Goal: Task Accomplishment & Management: Complete application form

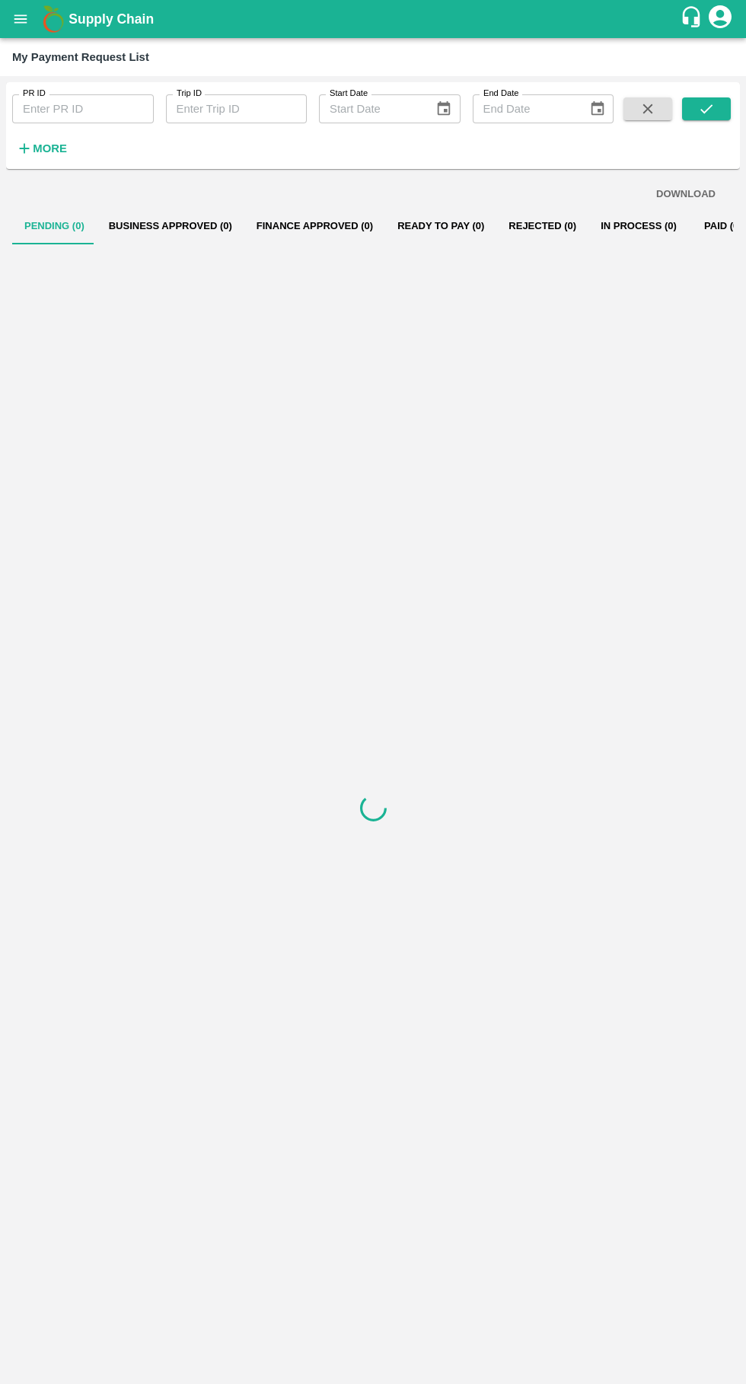
click at [17, 24] on icon "open drawer" at bounding box center [20, 19] width 17 height 17
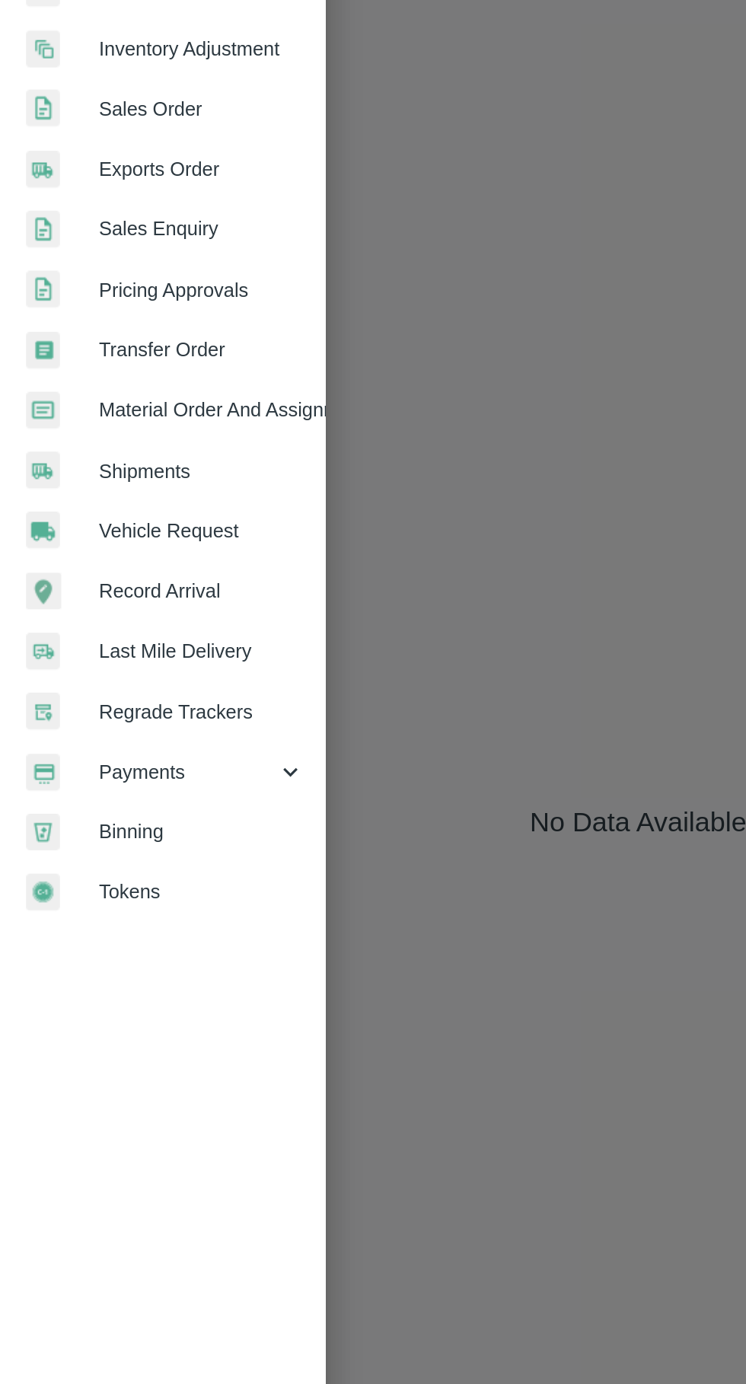
click at [63, 633] on span "Vehicle Request" at bounding box center [118, 635] width 120 height 17
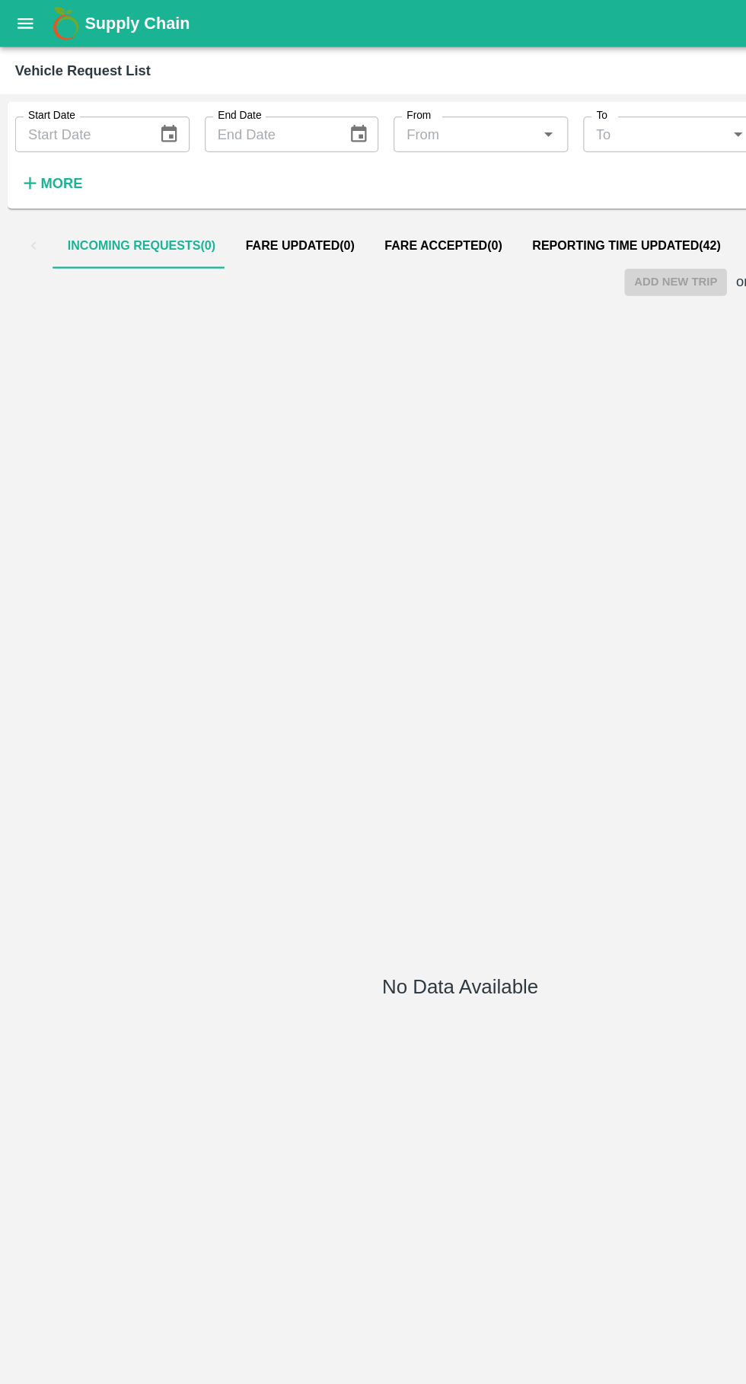
click at [503, 199] on span "Reporting Time Updated ( 42 )" at bounding box center [508, 199] width 153 height 12
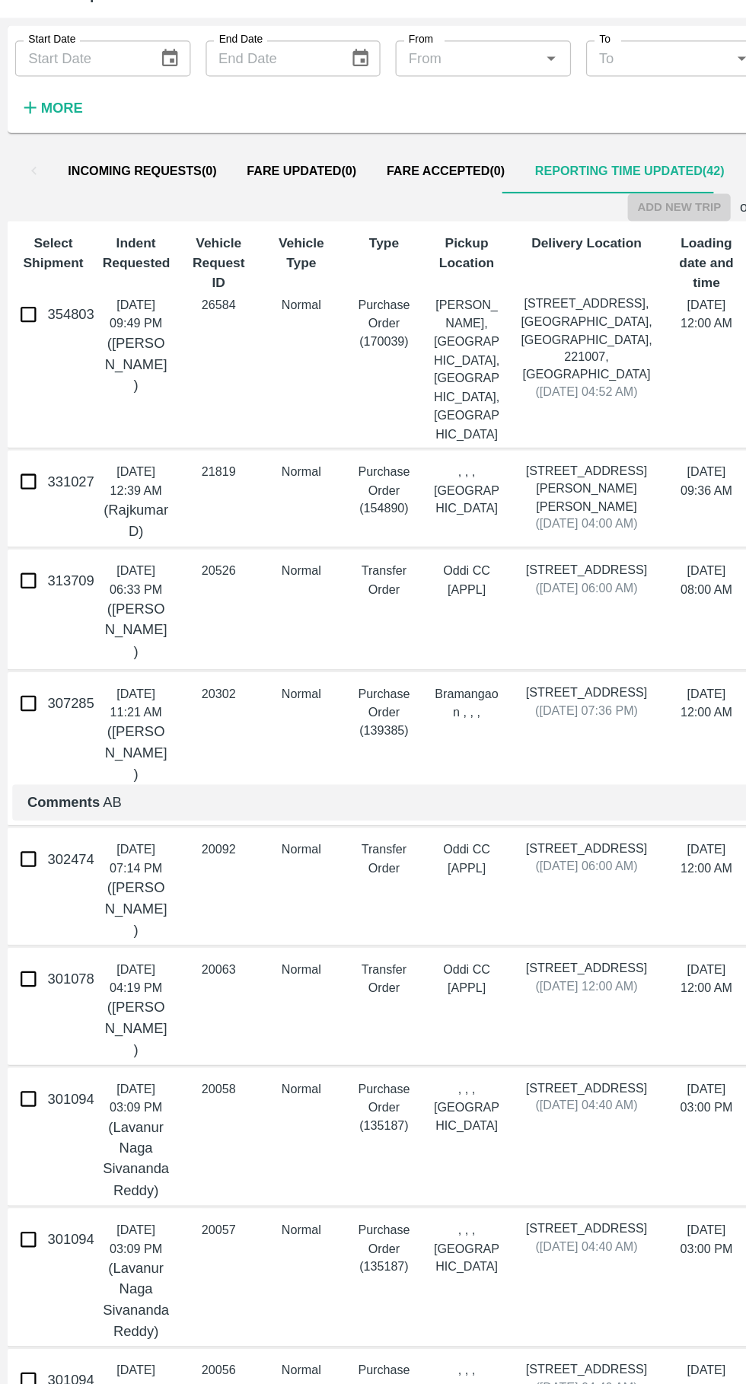
click at [24, 308] on input "354803" at bounding box center [23, 315] width 30 height 30
checkbox input "true"
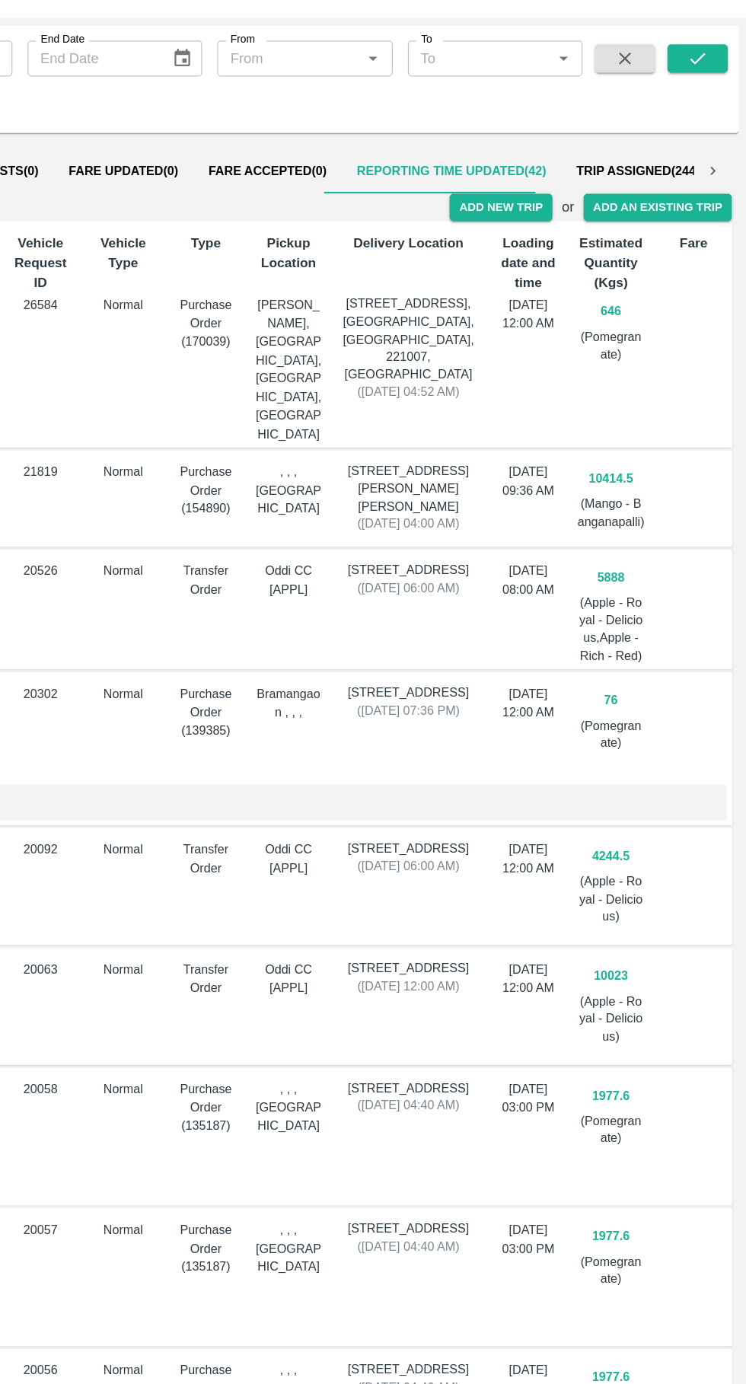
click at [559, 233] on button "Add New Trip" at bounding box center [547, 229] width 82 height 22
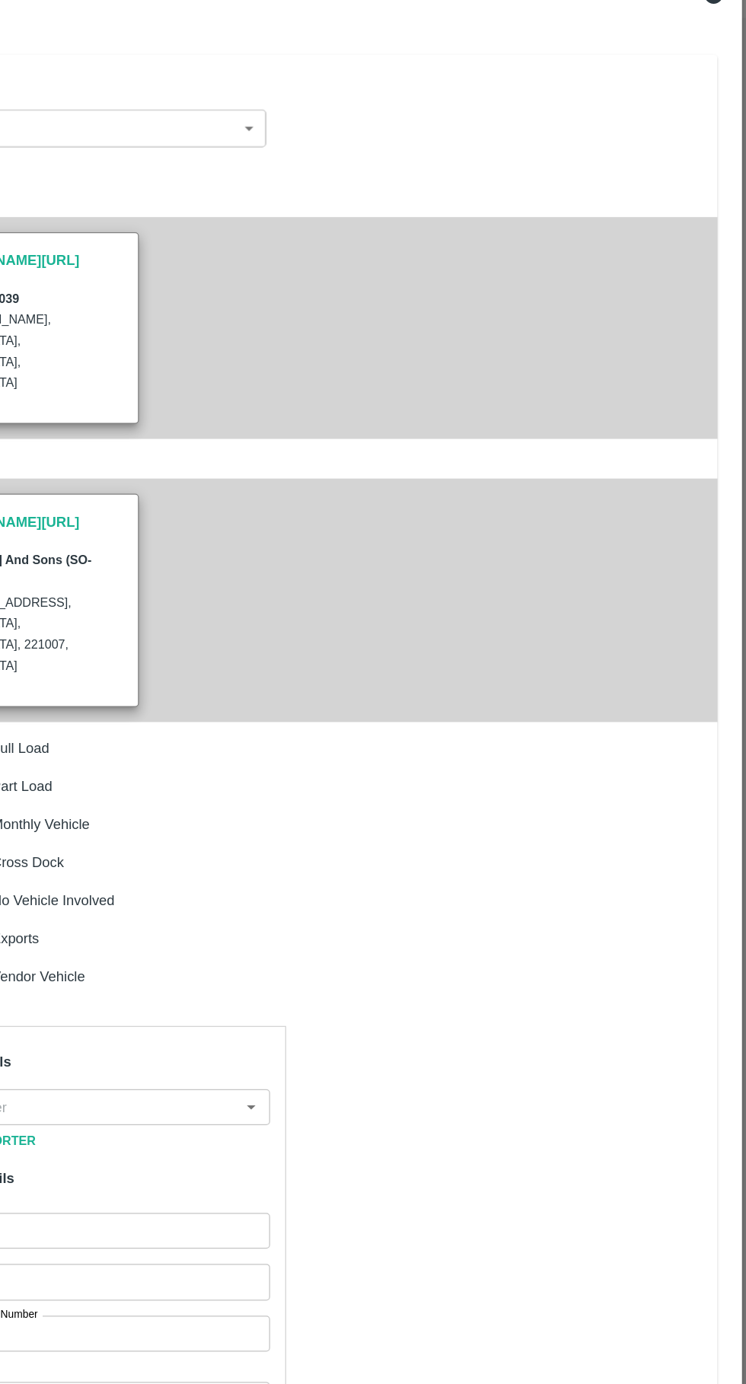
type input "646"
type input "Normal"
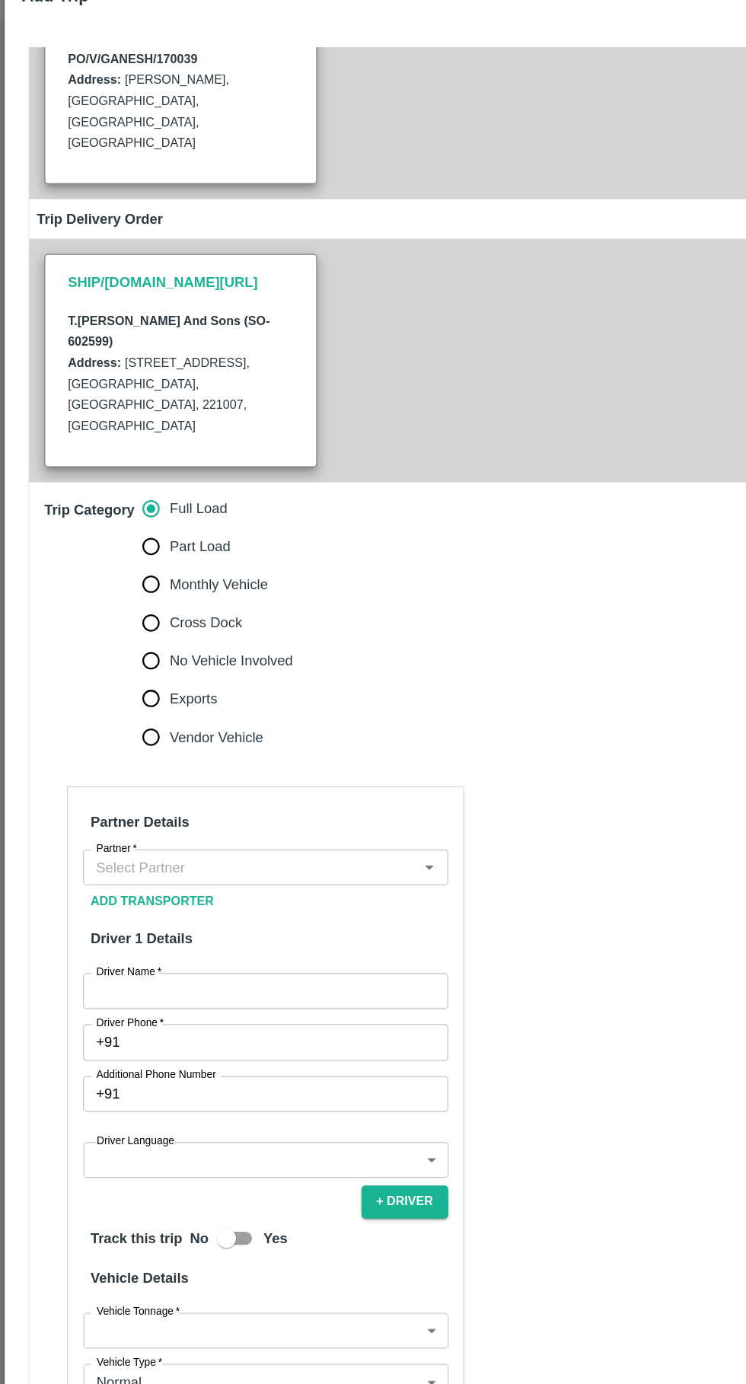
scroll to position [195, 0]
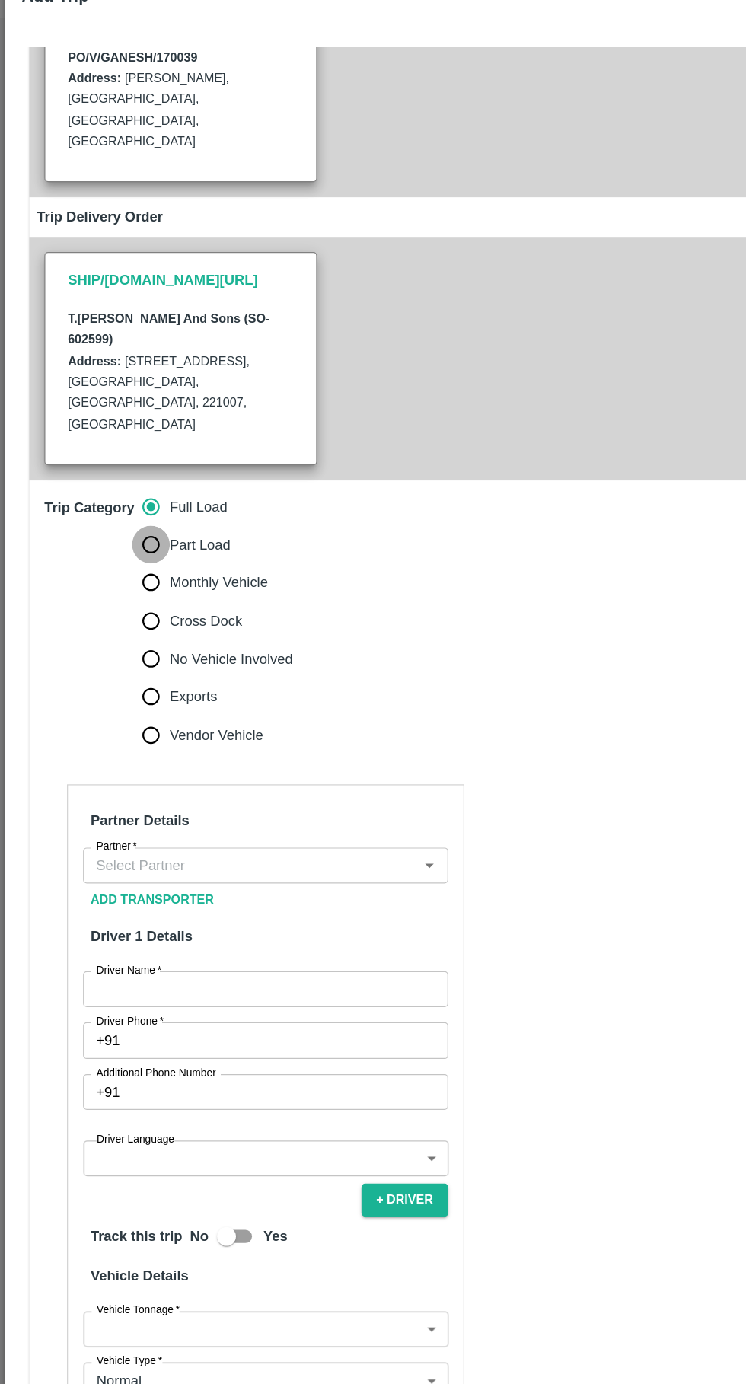
click at [118, 486] on input "Part Load" at bounding box center [122, 501] width 30 height 30
radio input "true"
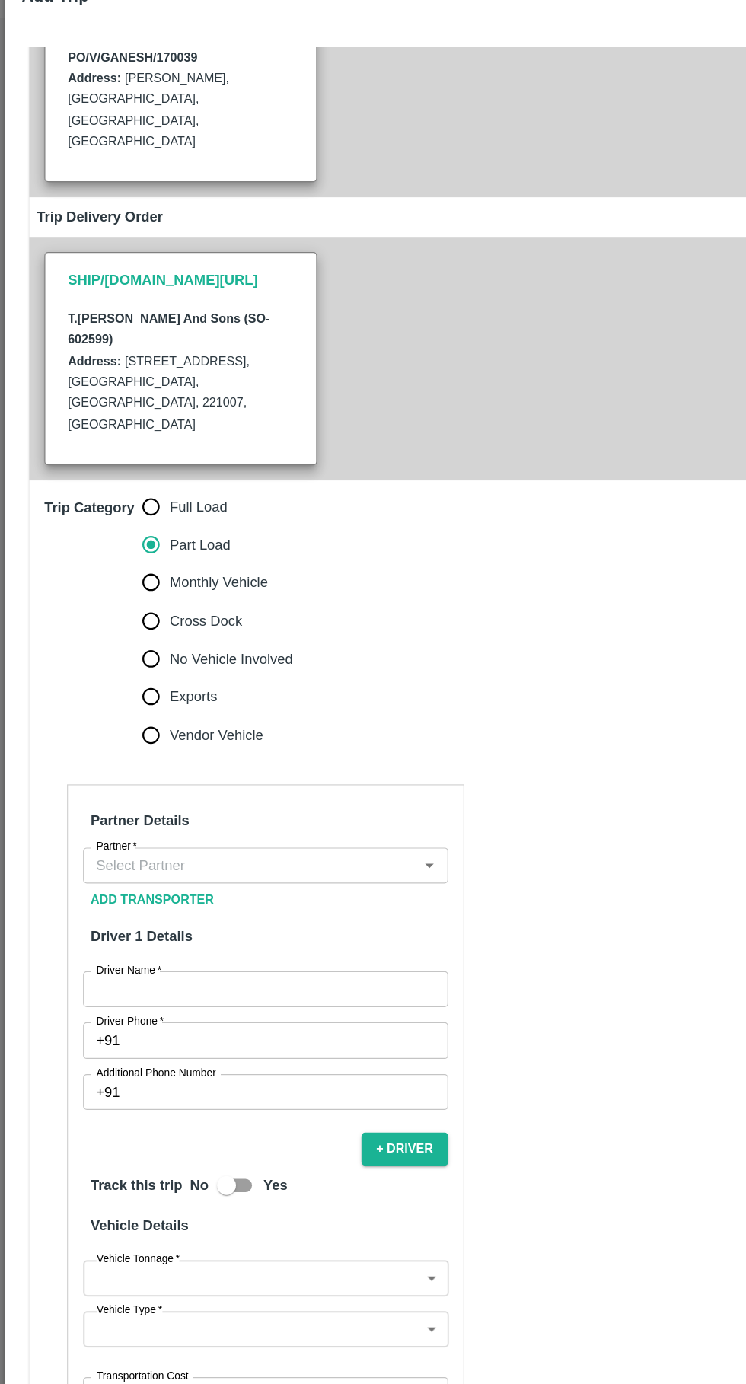
click at [255, 750] on input "Partner   *" at bounding box center [202, 760] width 260 height 20
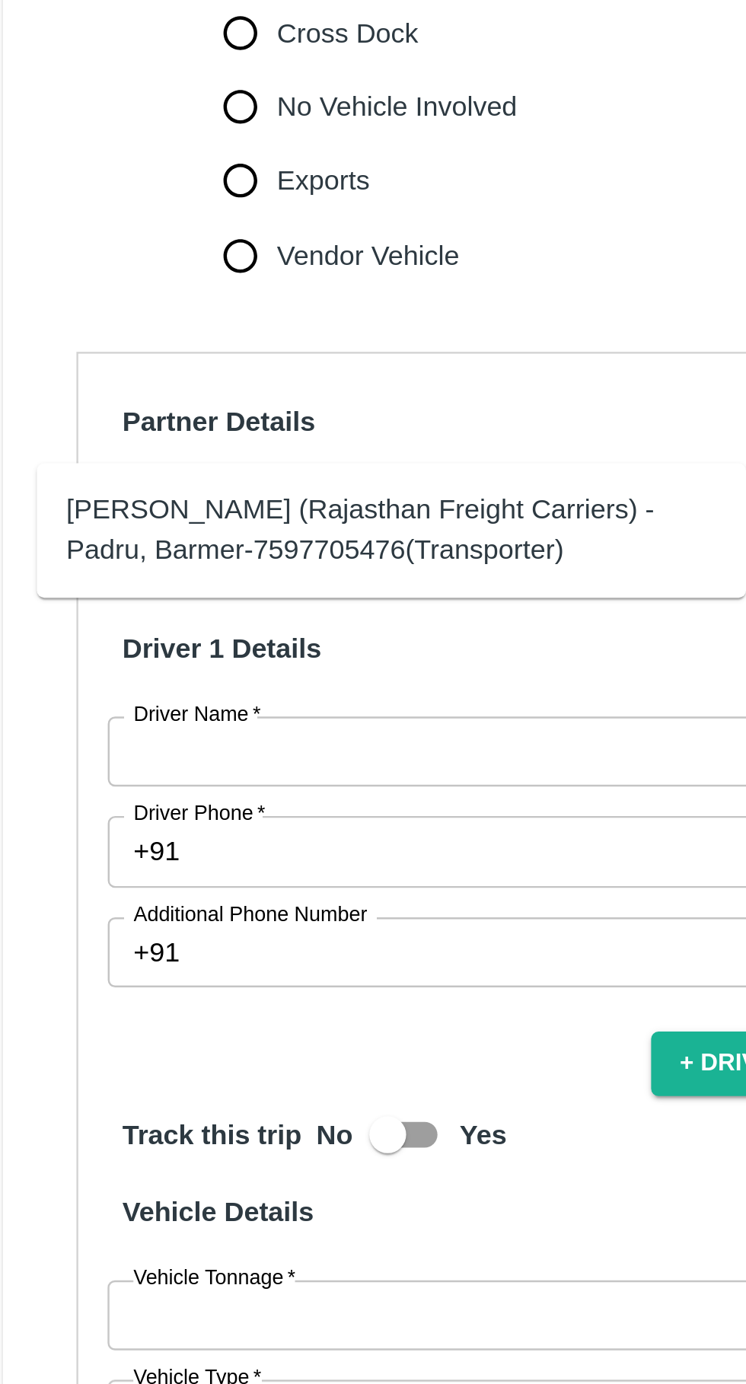
click at [210, 754] on div "[PERSON_NAME] (Rajasthan Freight Carriers) -Padru, Barmer-7597705476(Transporte…" at bounding box center [184, 768] width 269 height 34
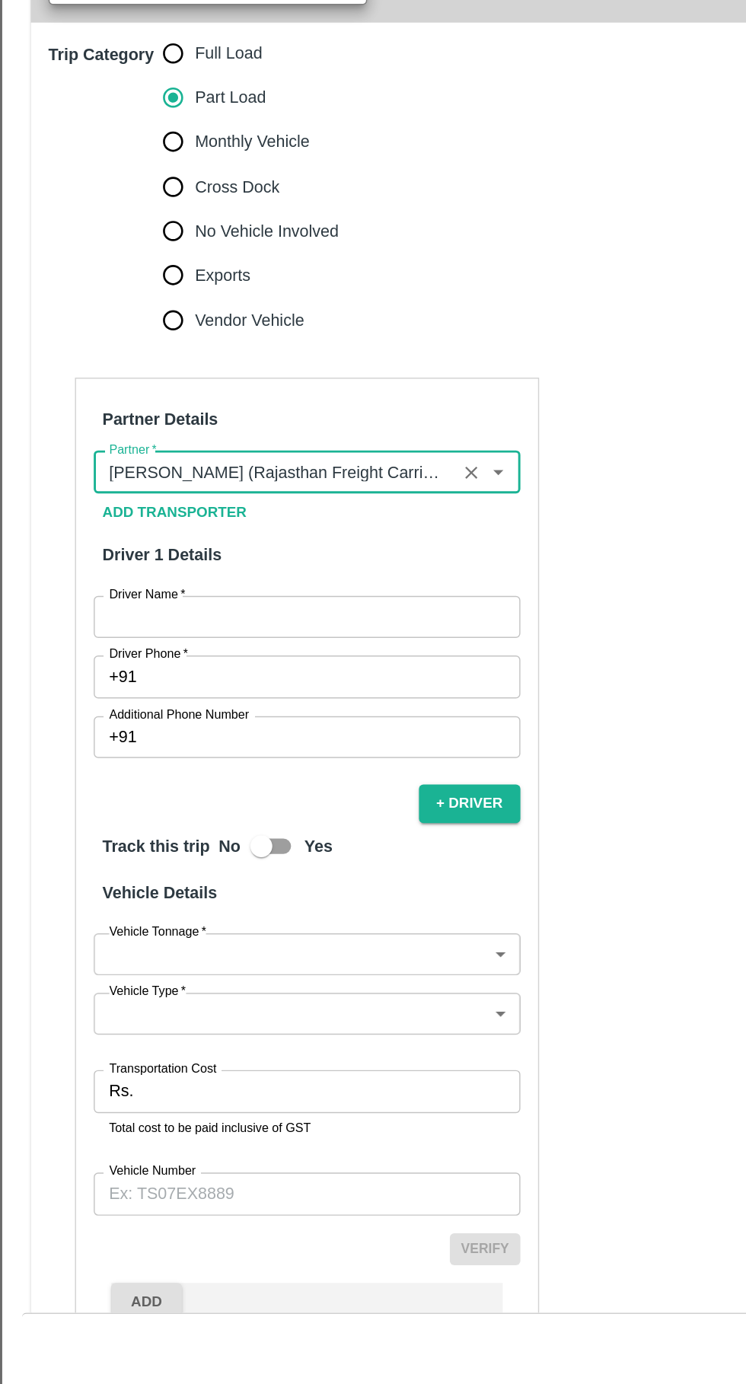
scroll to position [253, 0]
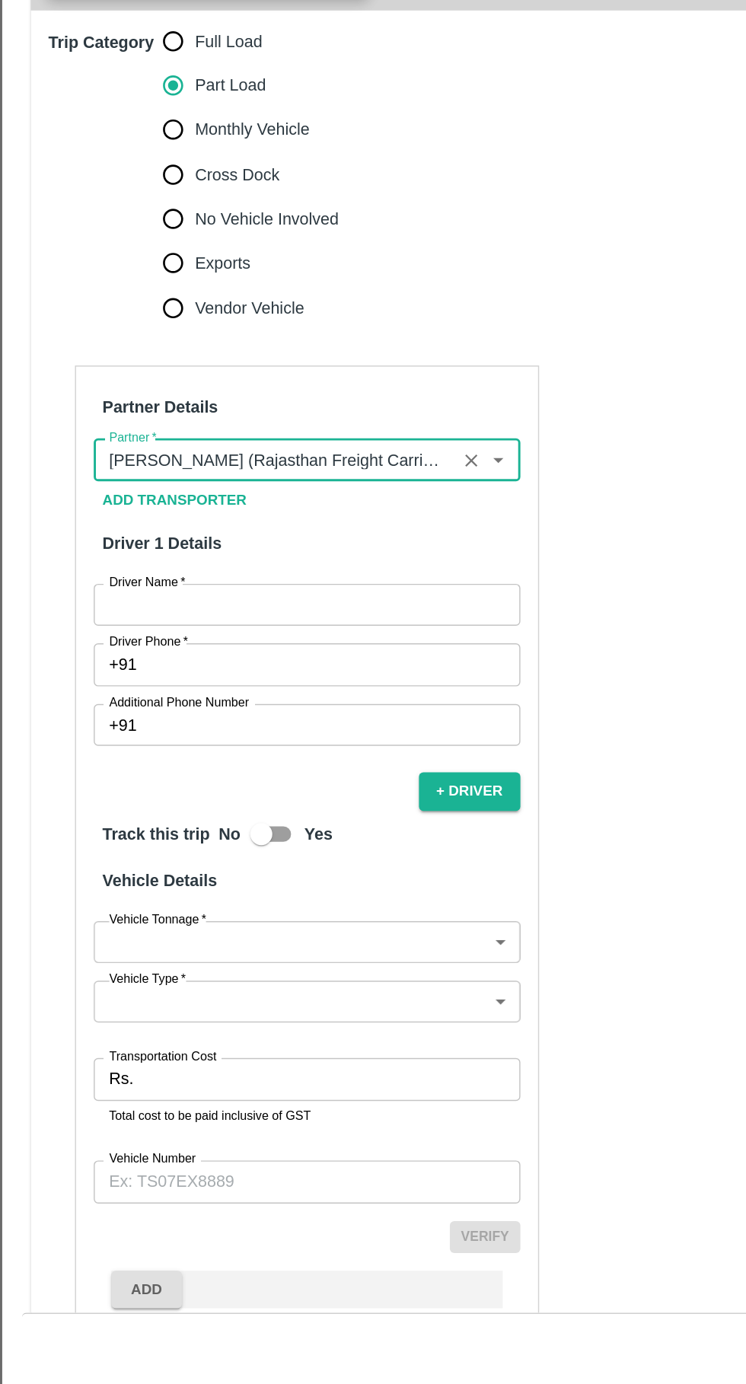
type input "[PERSON_NAME] (Rajasthan Freight Carriers) -Padru, Barmer-7597705476(Transporte…"
click at [253, 787] on input "Driver Name   *" at bounding box center [214, 801] width 295 height 29
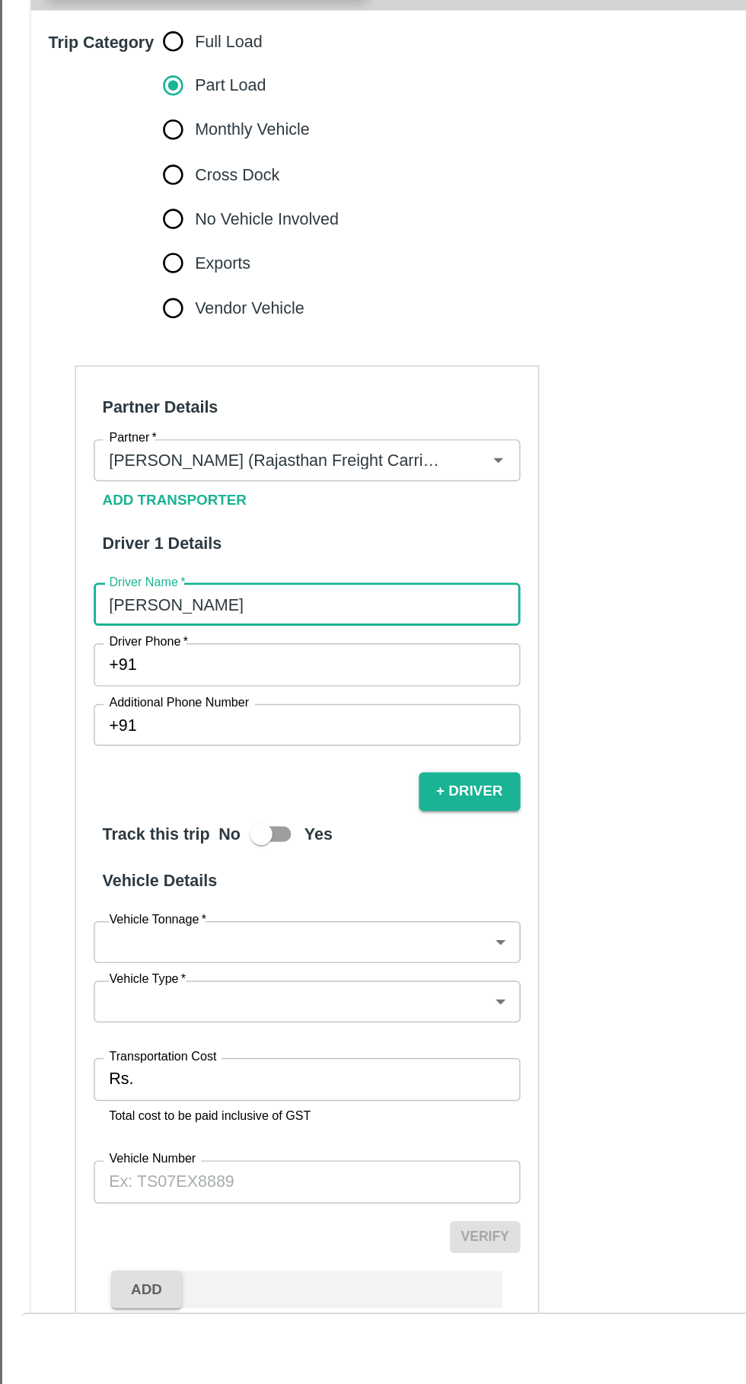
scroll to position [265, 0]
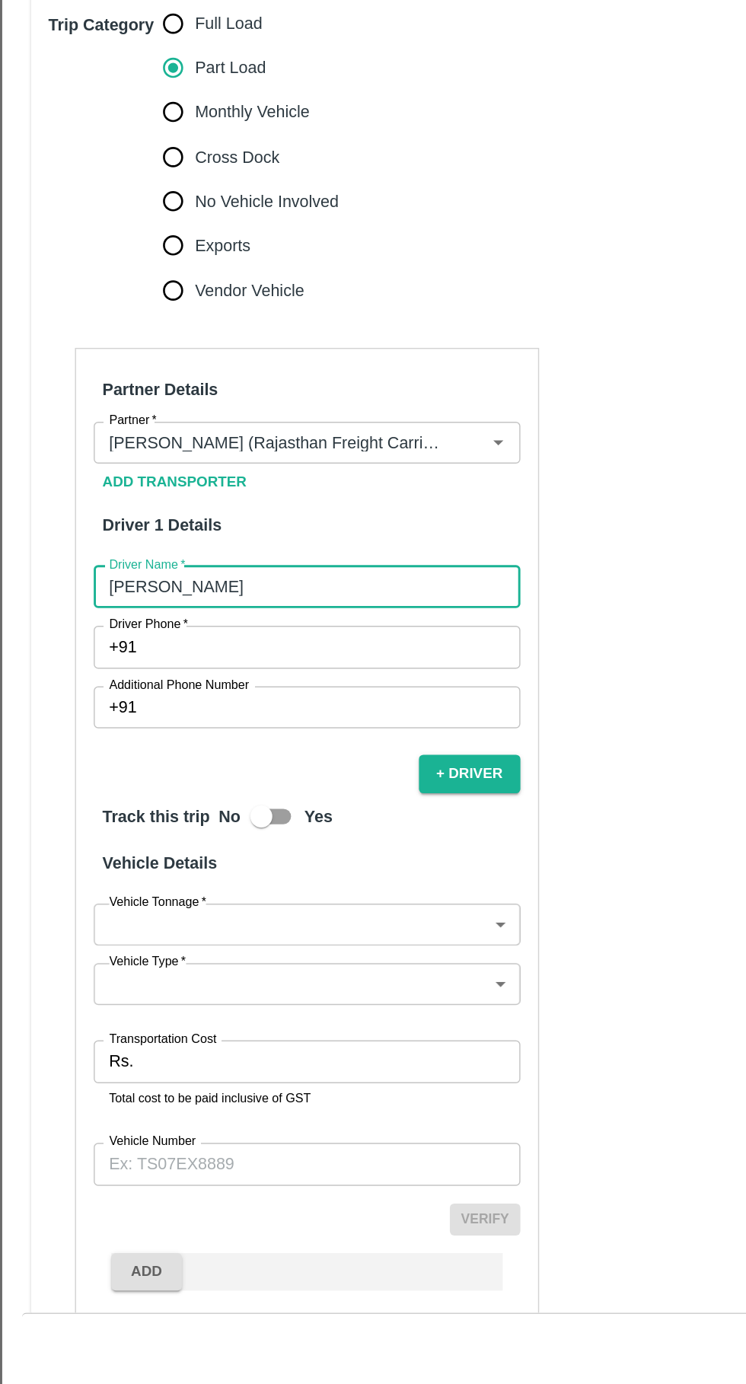
type input "[PERSON_NAME]"
click at [189, 816] on input "Driver Phone   *" at bounding box center [232, 830] width 259 height 29
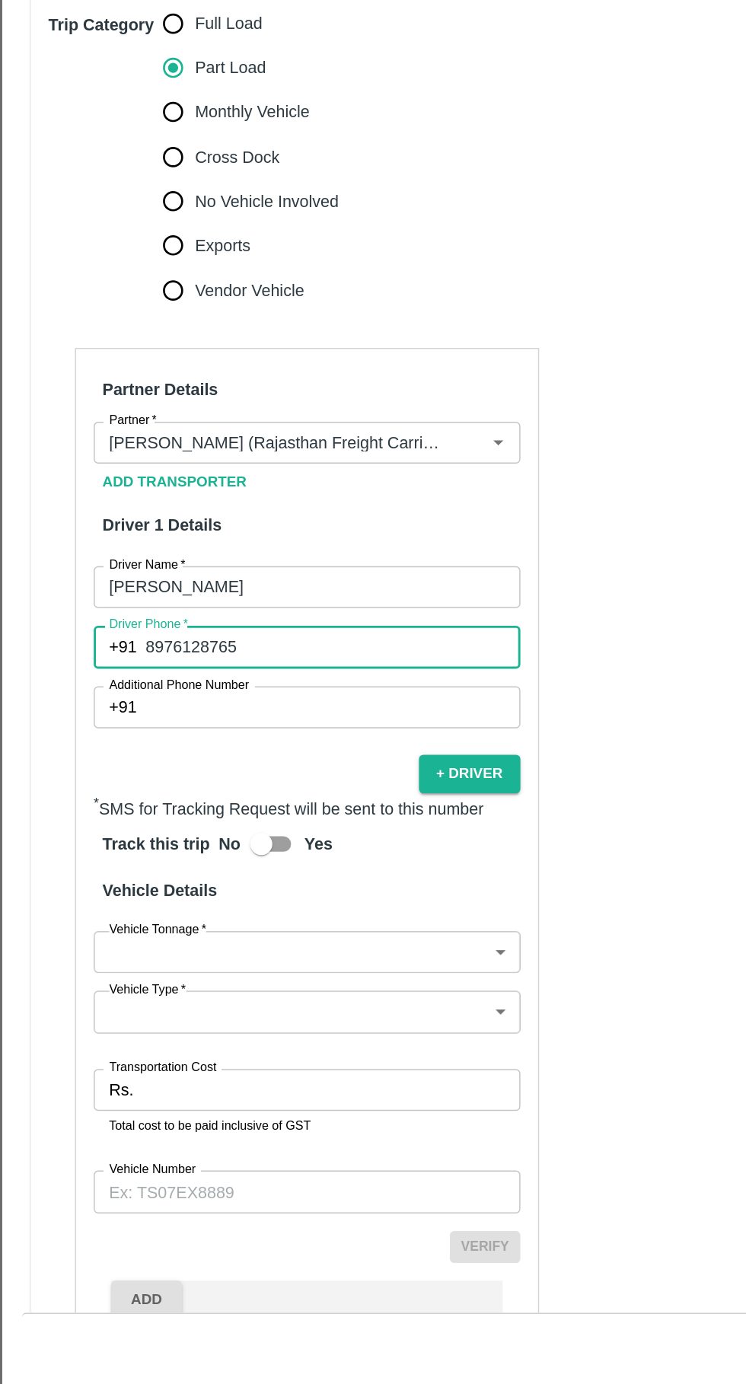
scroll to position [285, 0]
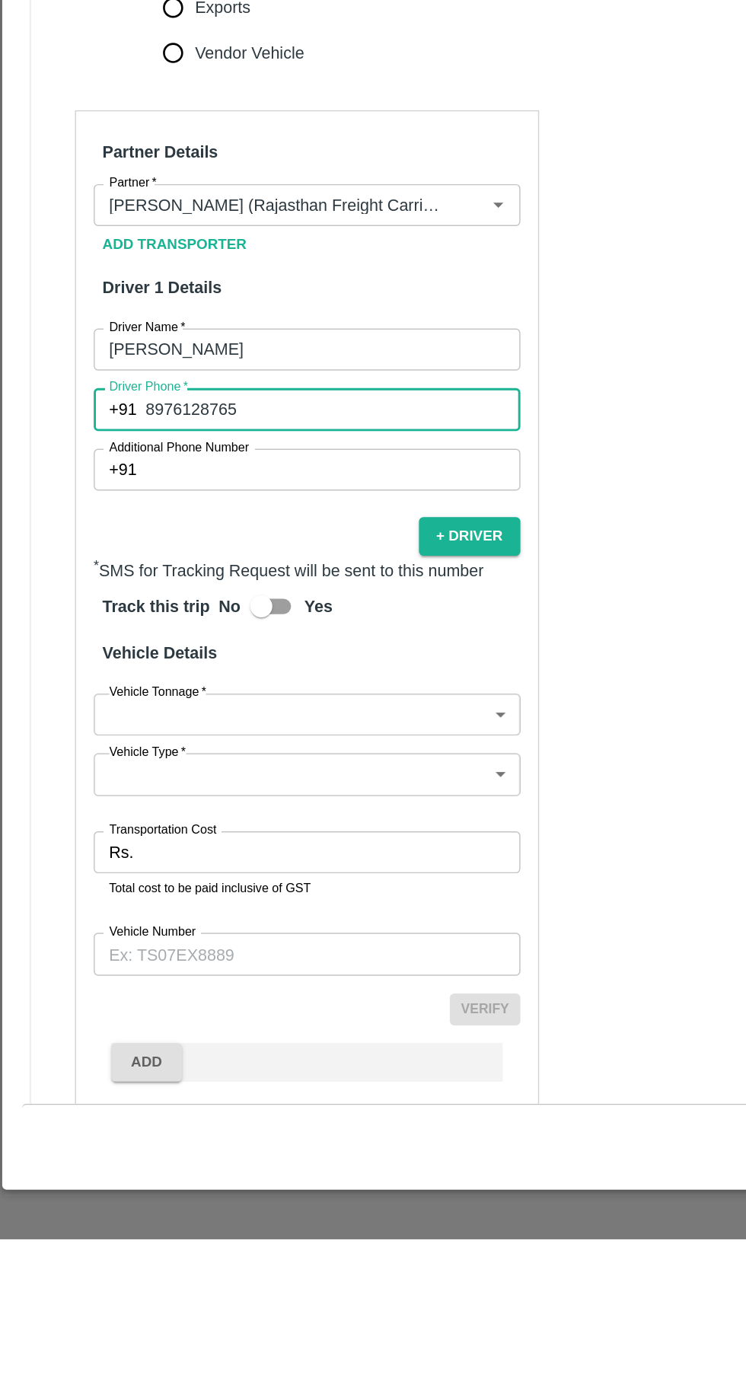
type input "8976128765"
click at [202, 932] on input "Yes" at bounding box center [182, 946] width 87 height 29
checkbox input "true"
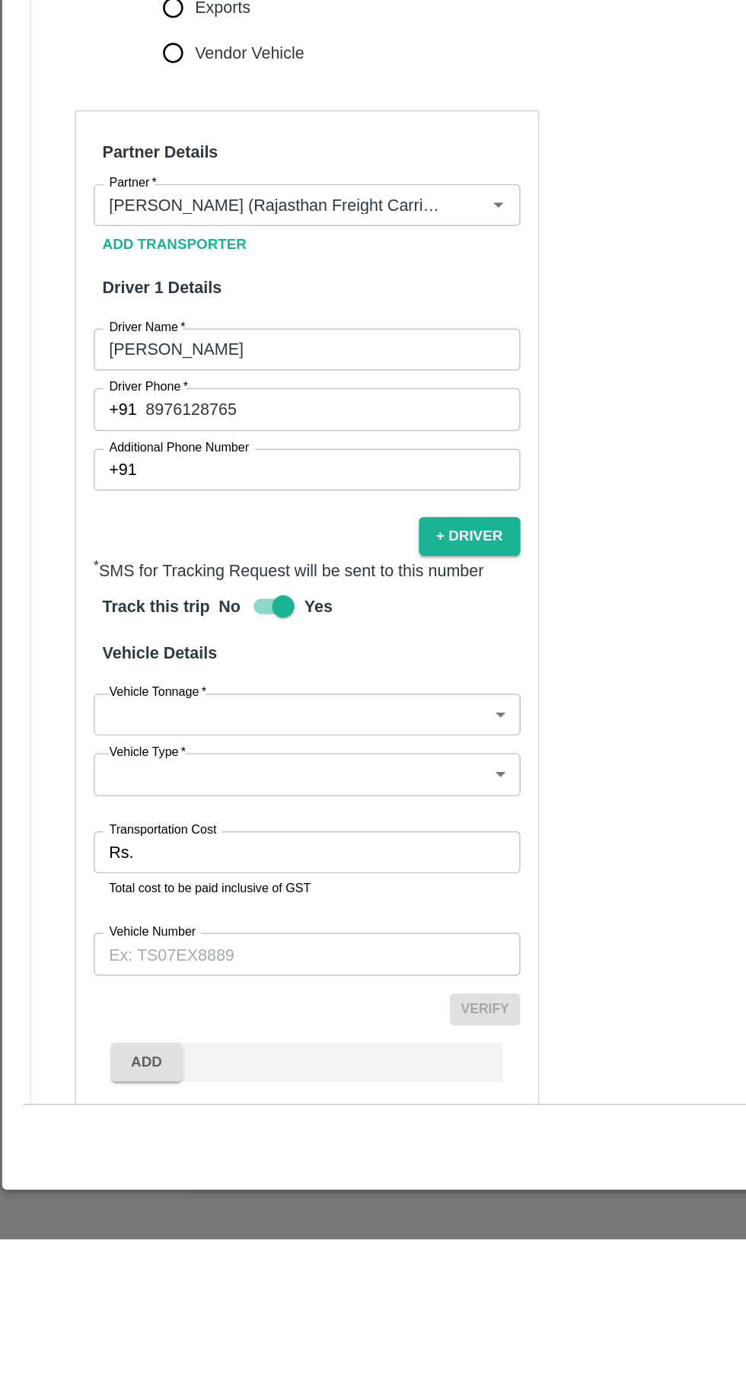
scroll to position [0, 0]
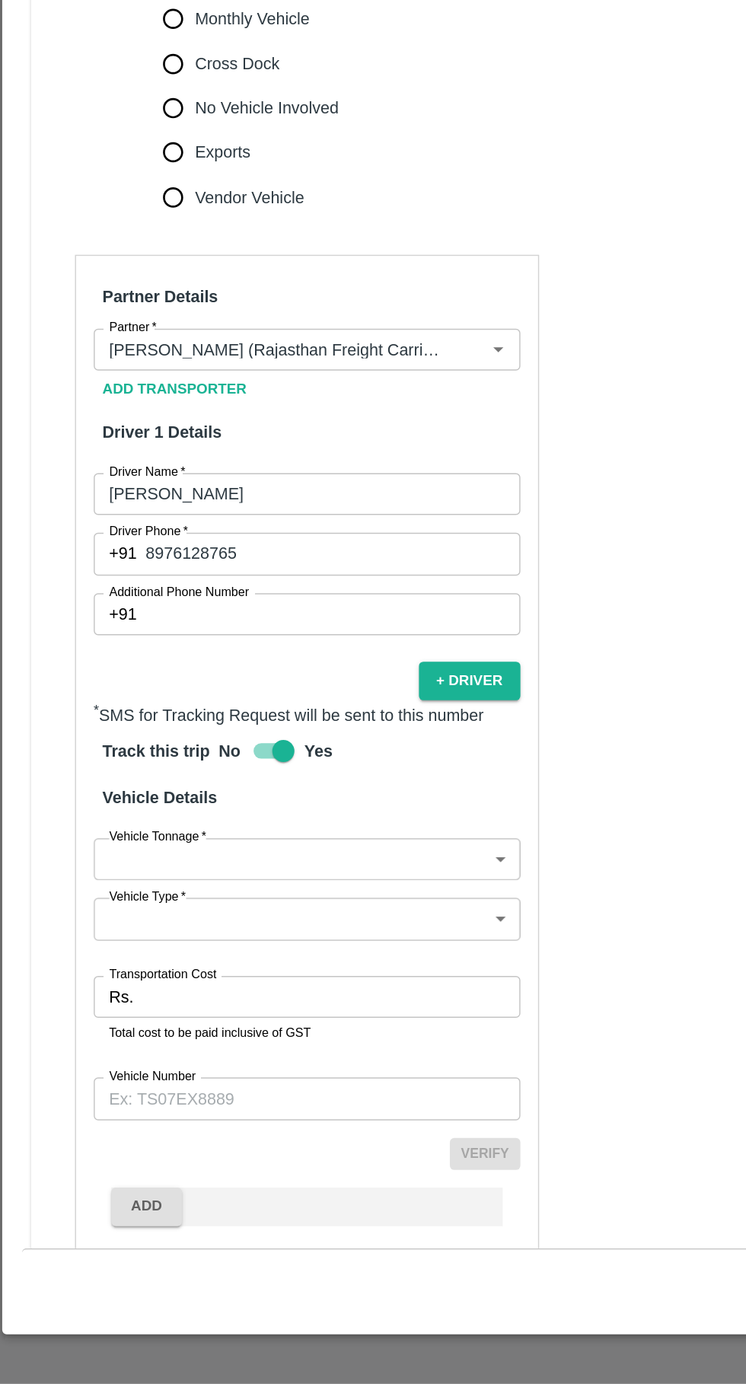
click at [269, 988] on body "Supply Chain Vehicle Request List Start Date Start Date End Date End Date From …" at bounding box center [373, 692] width 746 height 1384
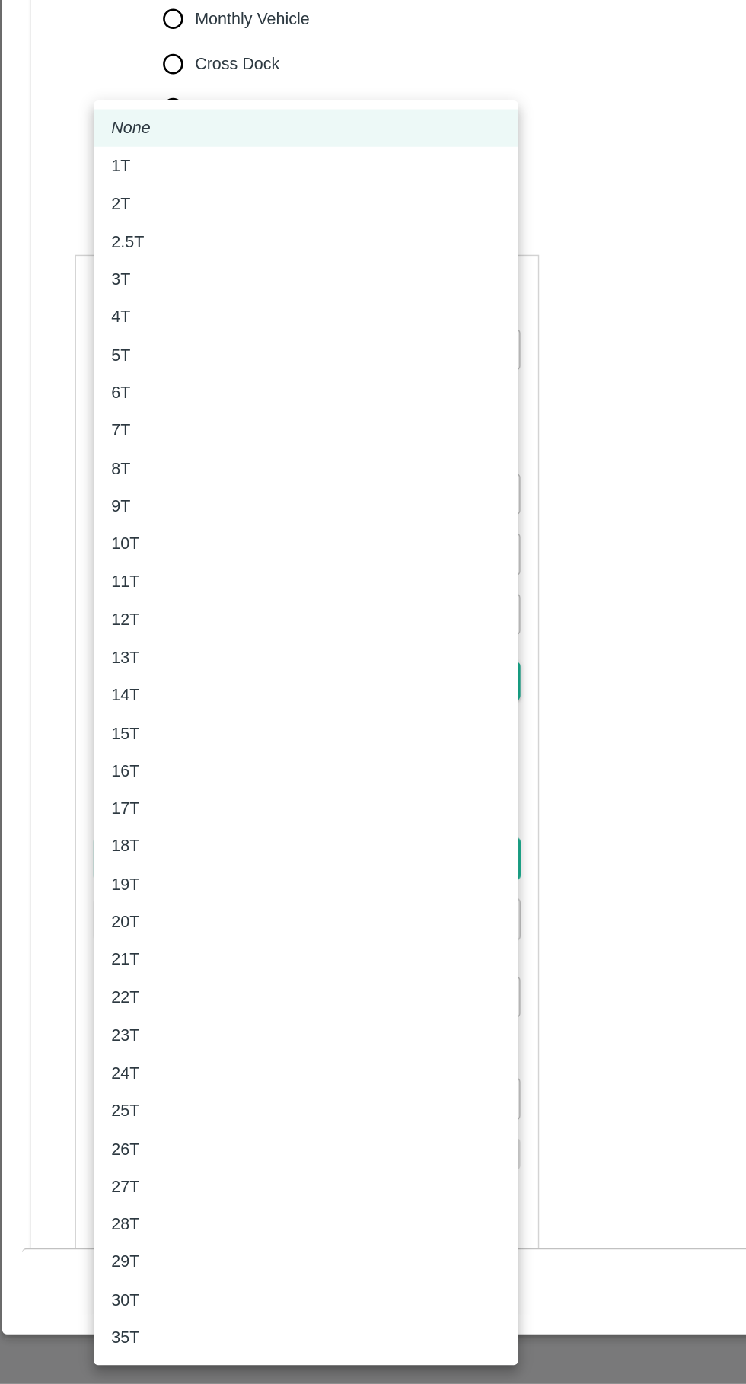
click at [151, 1017] on div "18T" at bounding box center [213, 1012] width 269 height 17
type input "18000"
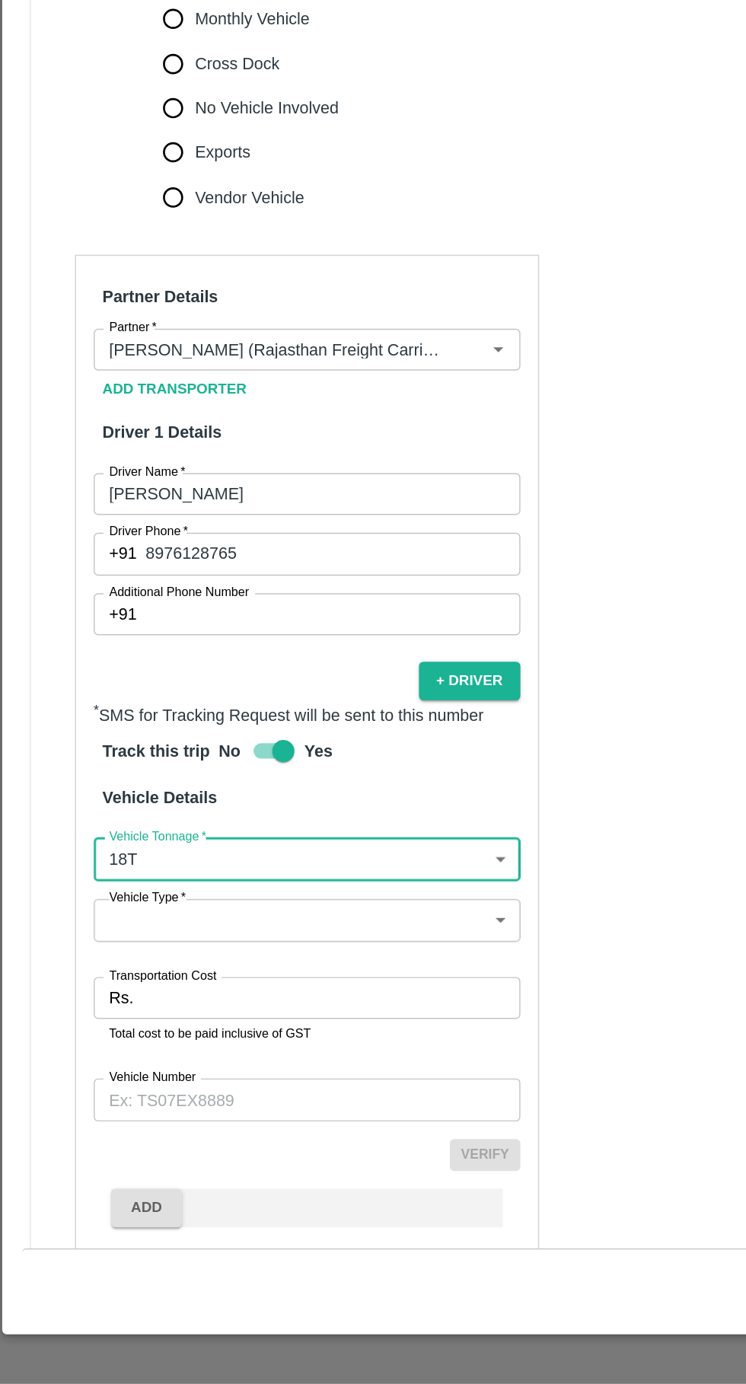
click at [247, 1040] on body "Supply Chain Vehicle Request List Start Date Start Date End Date End Date From …" at bounding box center [373, 692] width 746 height 1384
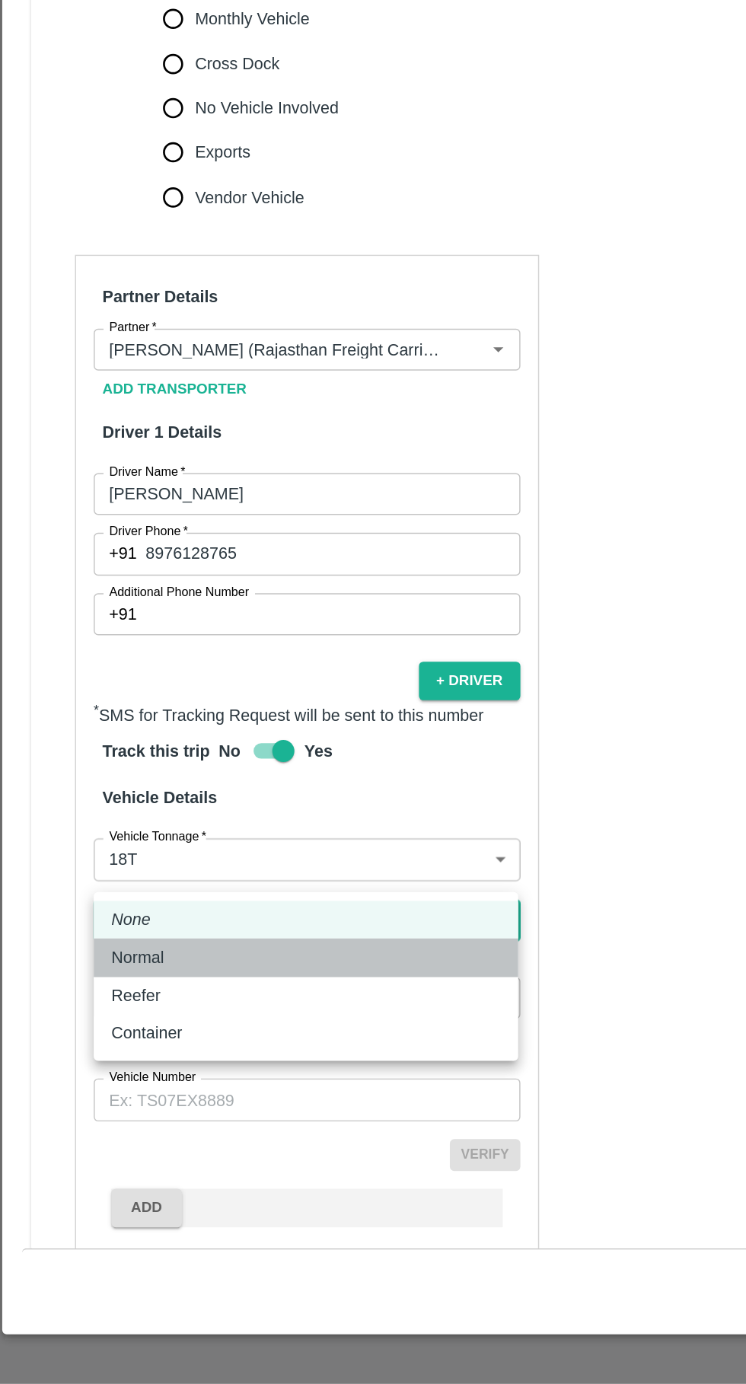
click at [204, 1093] on div "Normal" at bounding box center [213, 1089] width 269 height 17
type input "Normal"
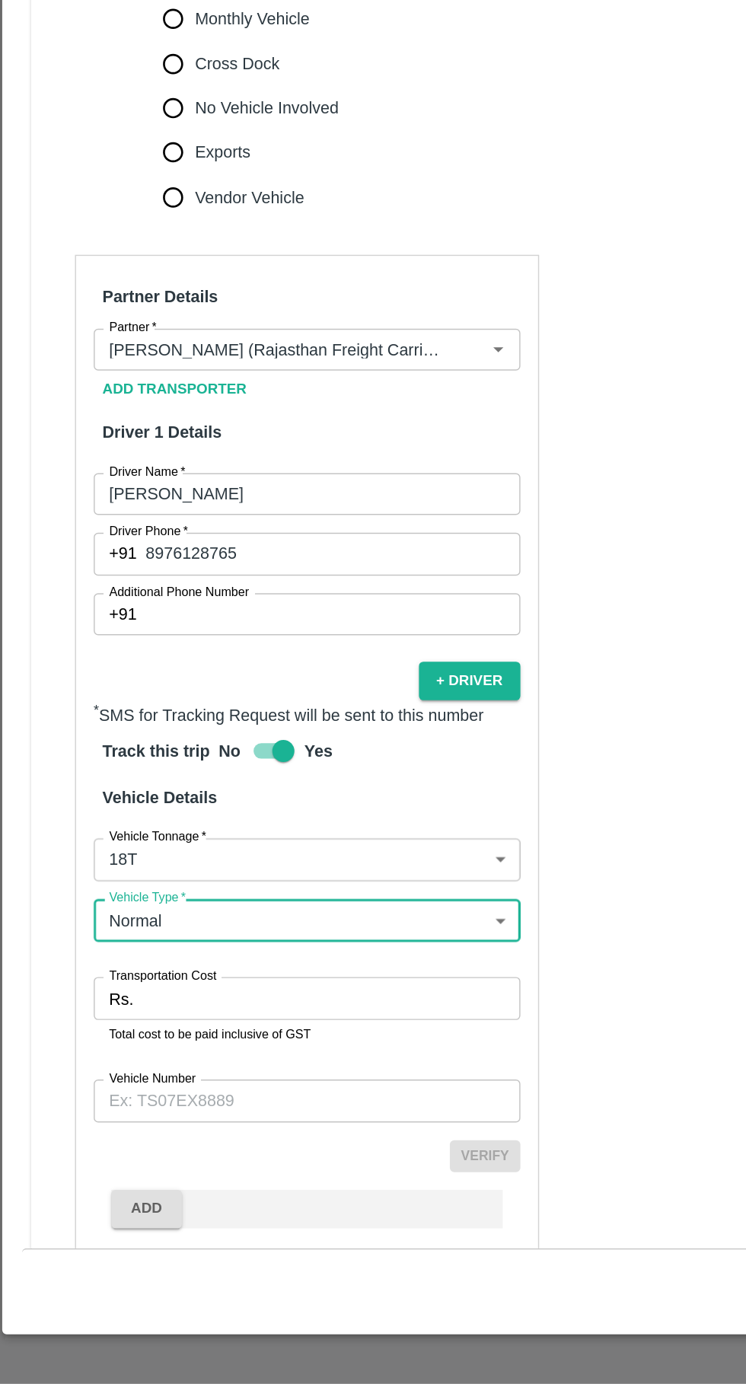
click at [203, 1103] on input "Transportation Cost" at bounding box center [230, 1117] width 261 height 29
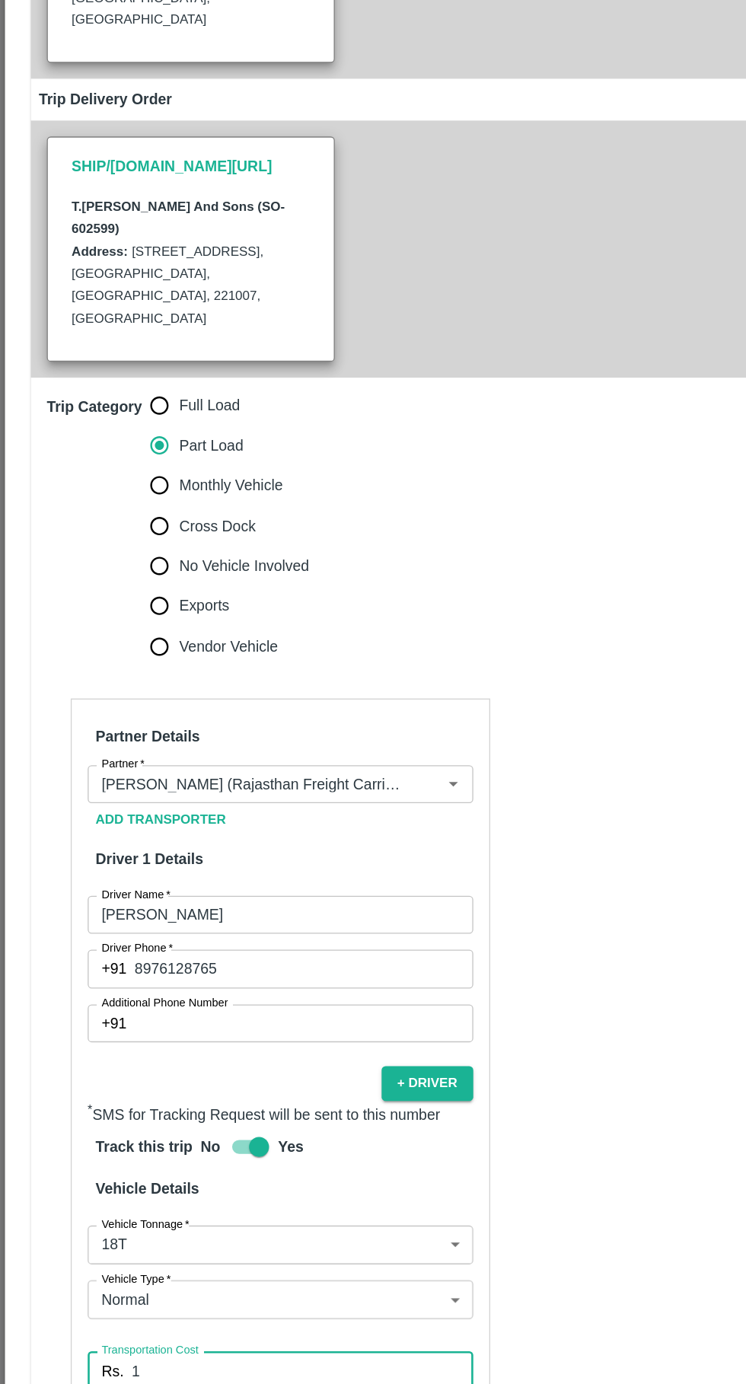
scroll to position [285, 0]
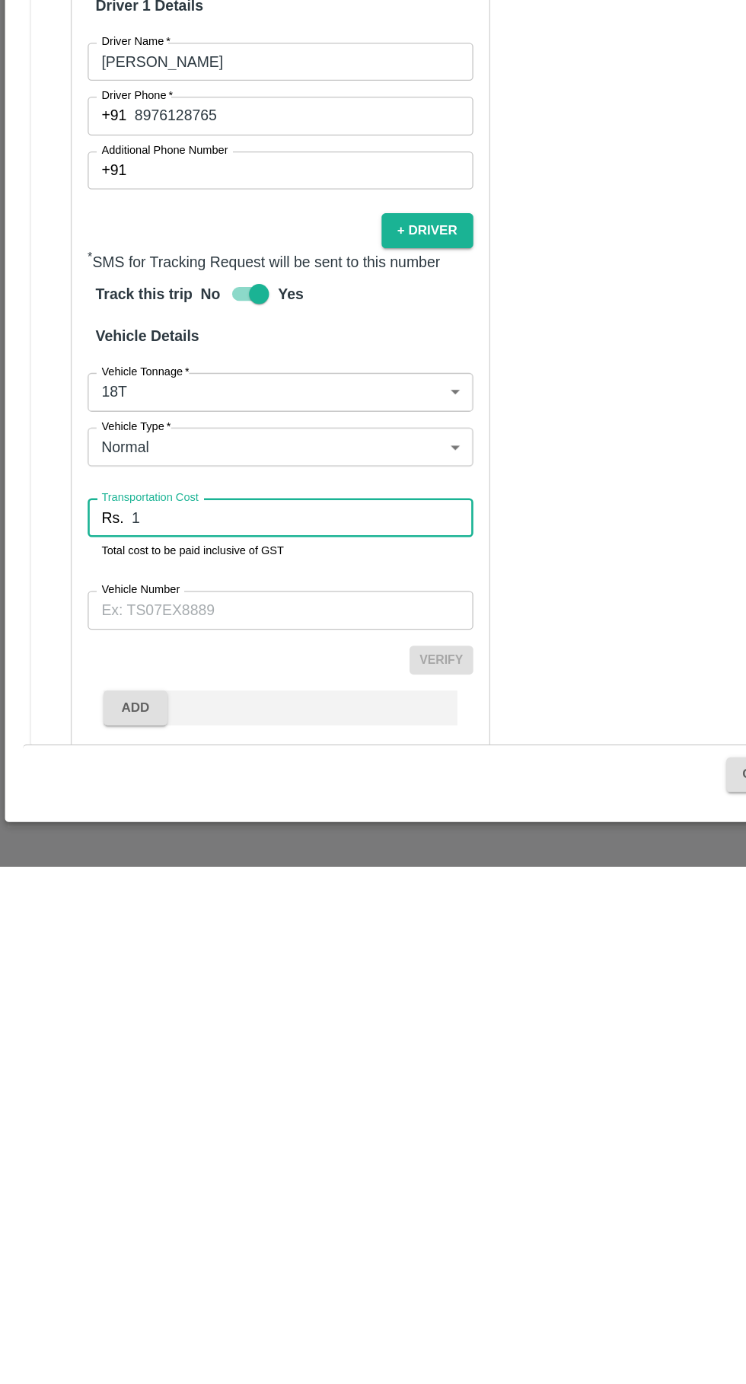
type input "1"
click at [199, 1173] on input "Vehicle Number" at bounding box center [214, 1187] width 295 height 29
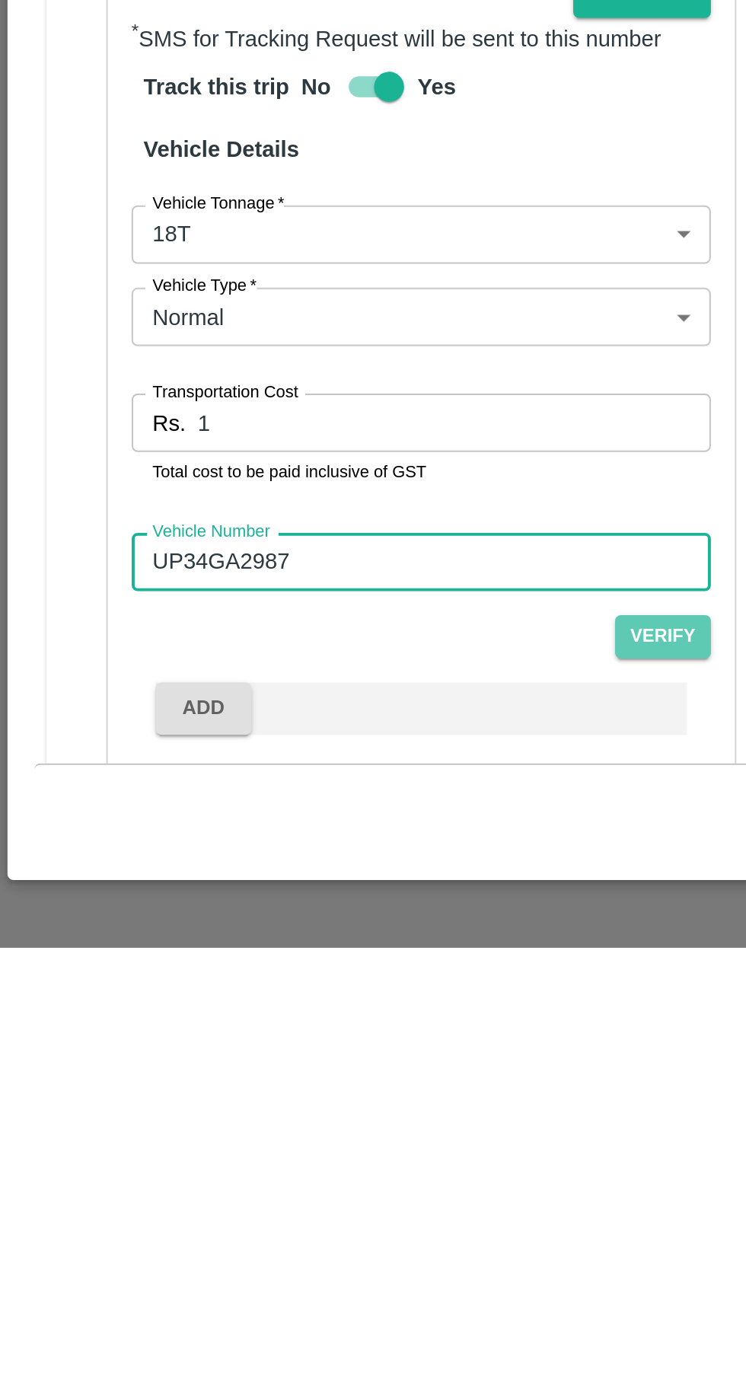
click at [339, 1215] on button "Verify" at bounding box center [337, 1226] width 49 height 22
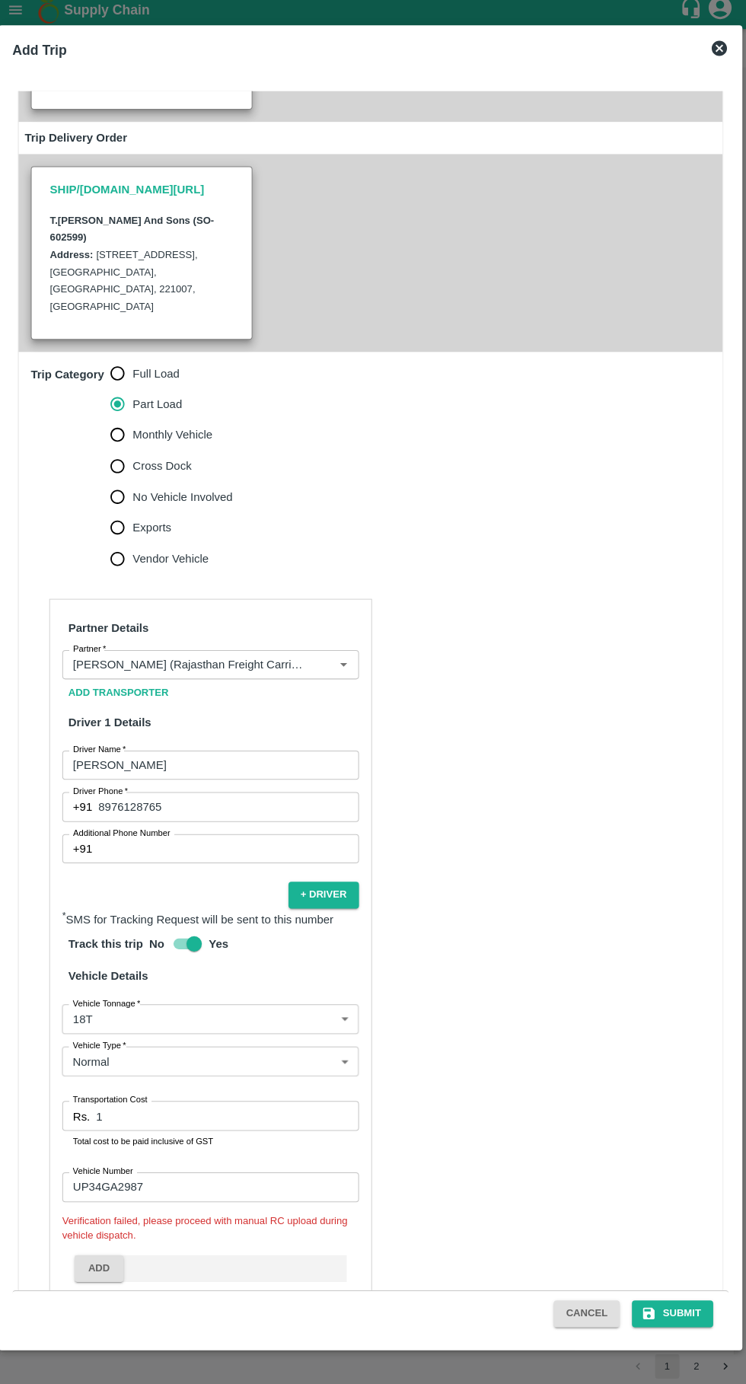
scroll to position [0, 0]
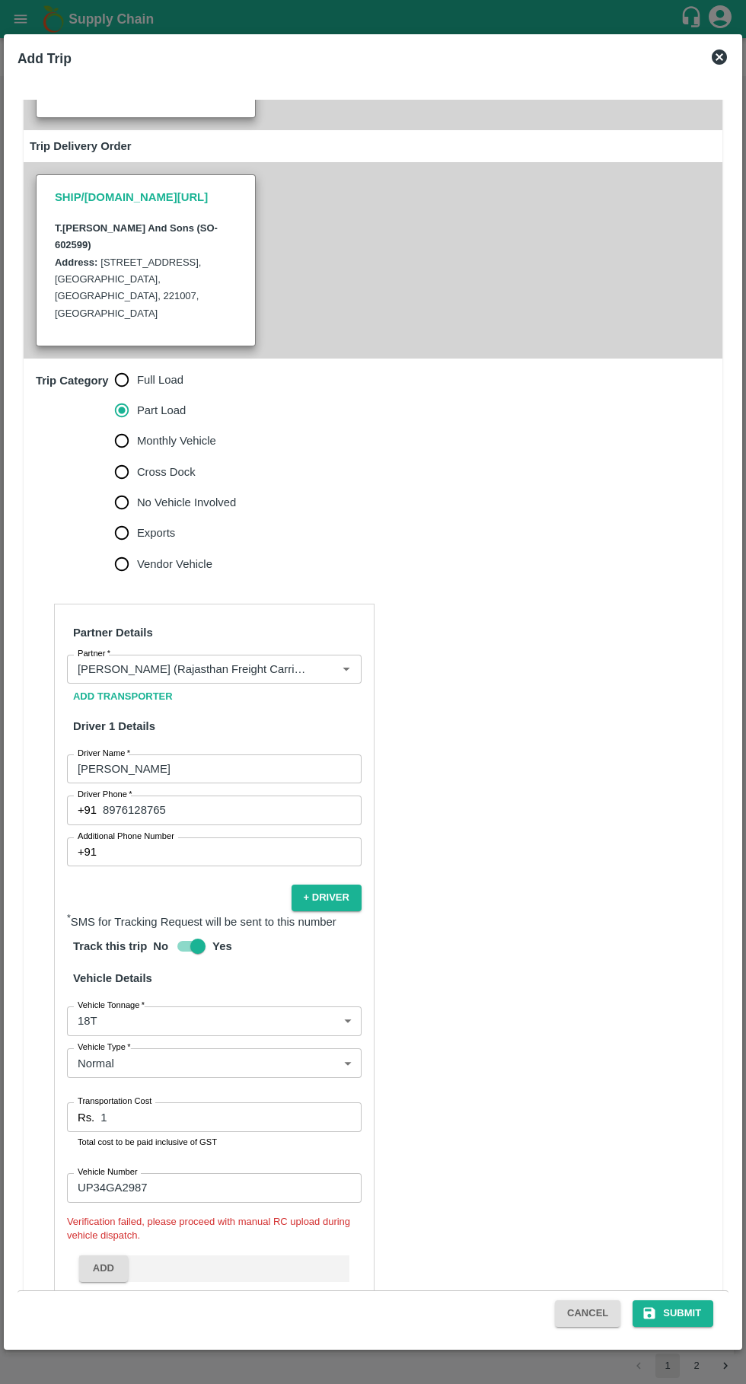
click at [690, 1334] on div "Cancel Submit" at bounding box center [373, 1313] width 711 height 46
click at [680, 1330] on div "Cancel Submit" at bounding box center [373, 1313] width 711 height 46
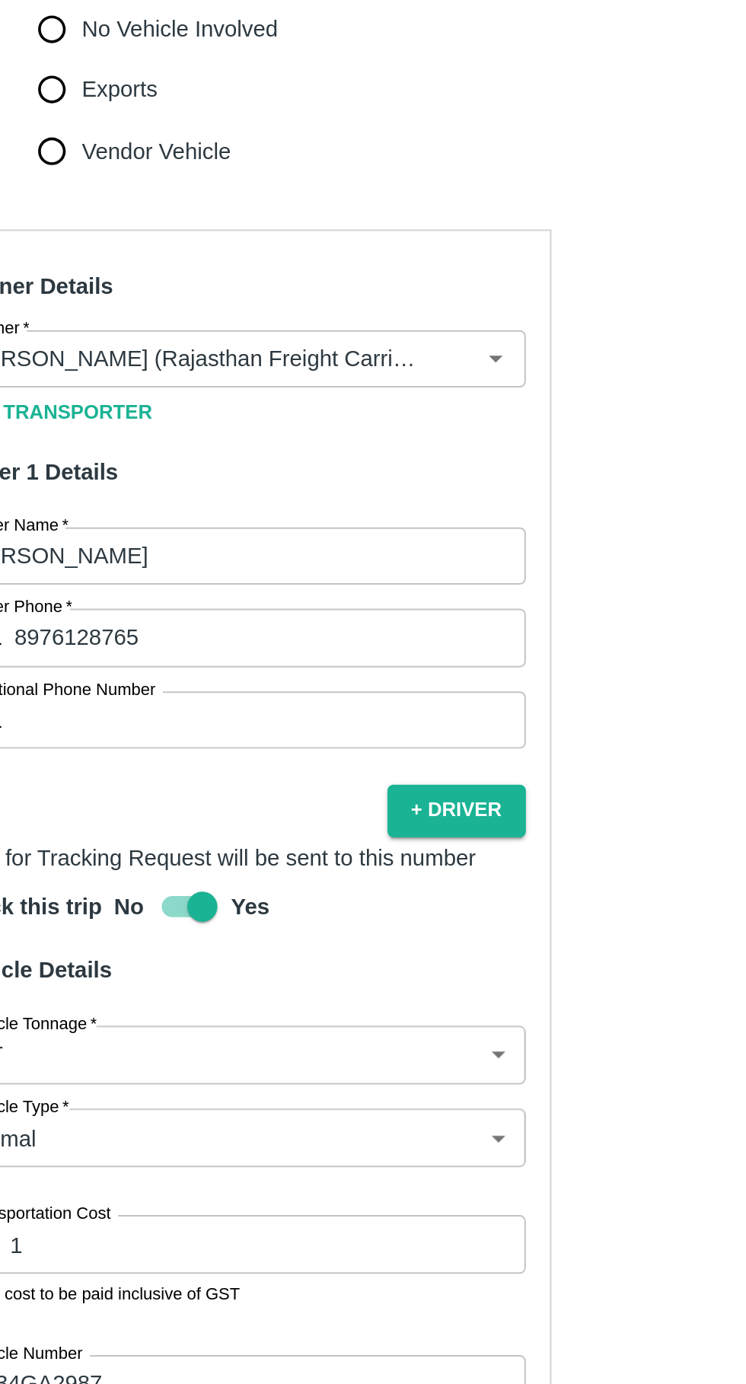
scroll to position [182, 0]
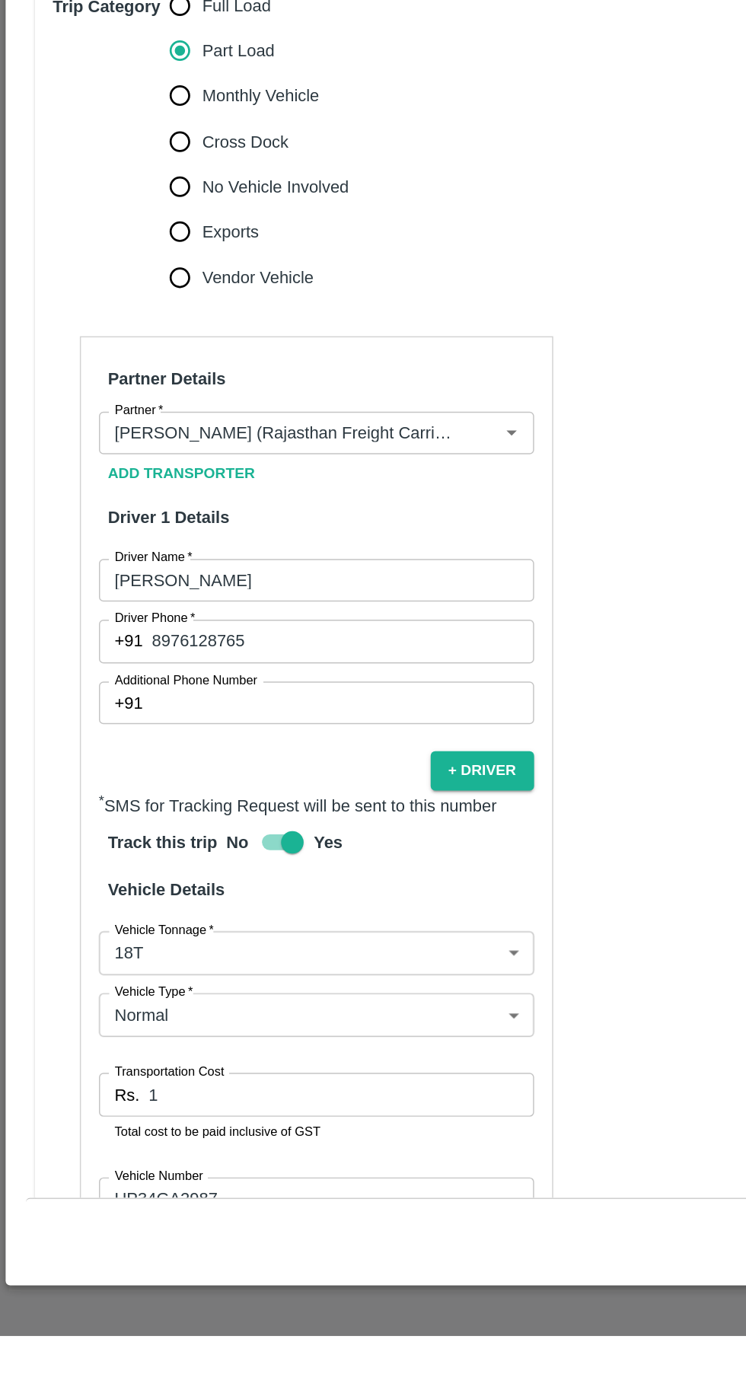
click at [225, 1276] on input "UP34GA2987" at bounding box center [214, 1290] width 295 height 29
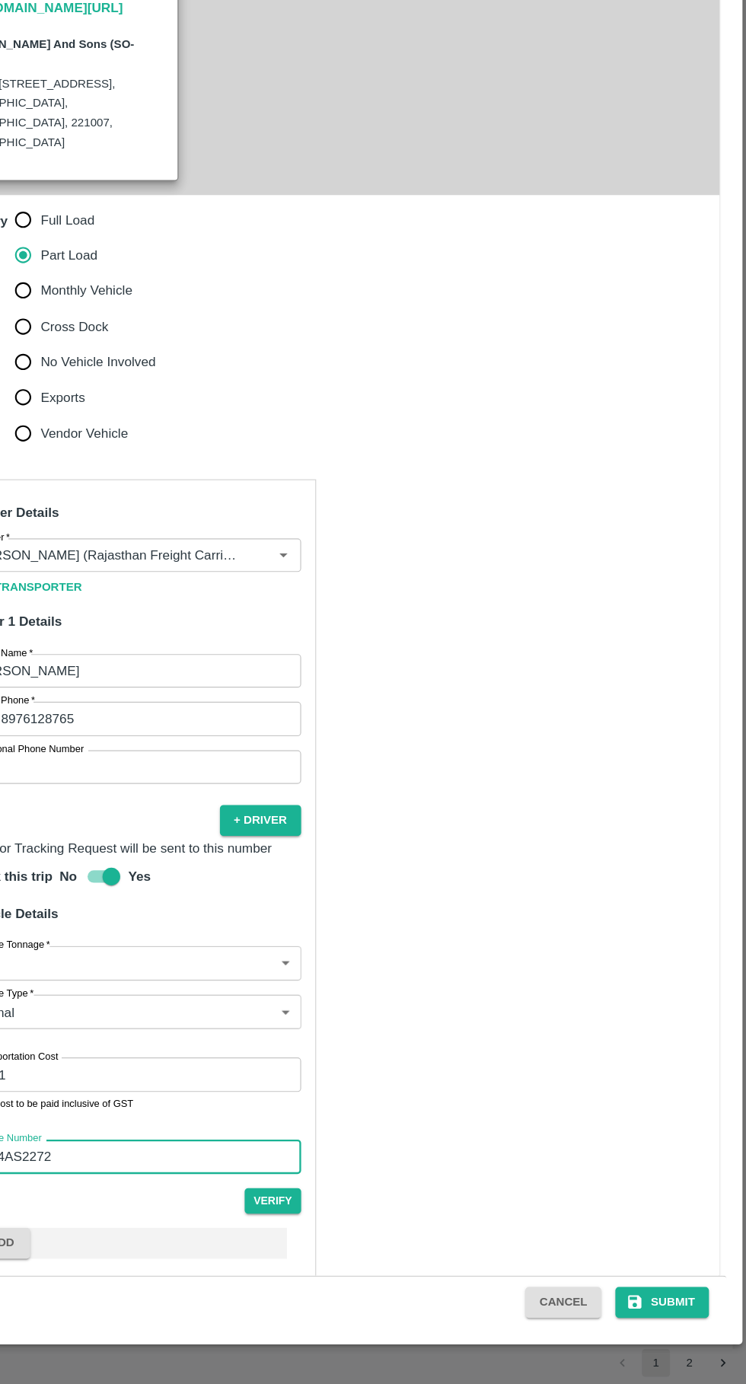
scroll to position [0, 0]
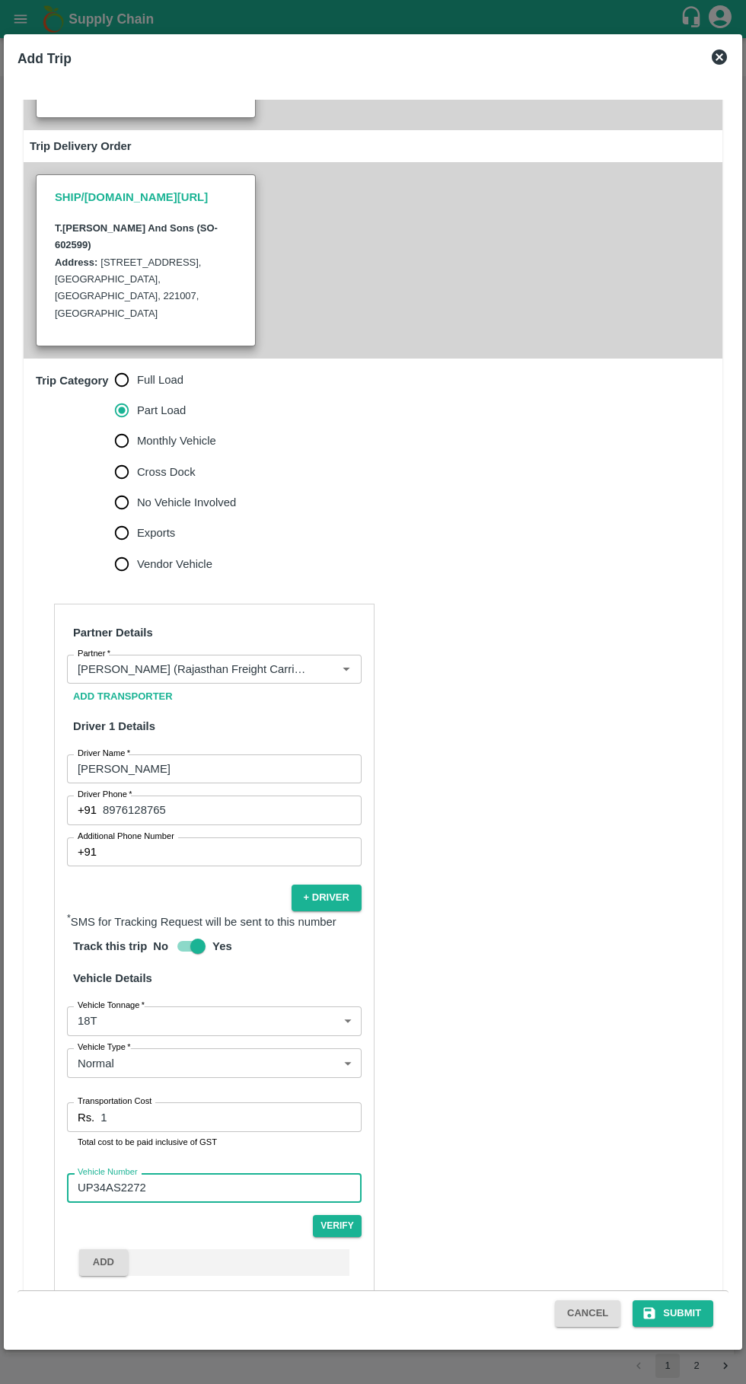
type input "UP34AS2272"
click at [683, 1313] on button "Submit" at bounding box center [673, 1313] width 81 height 27
